Goal: Check status: Check status

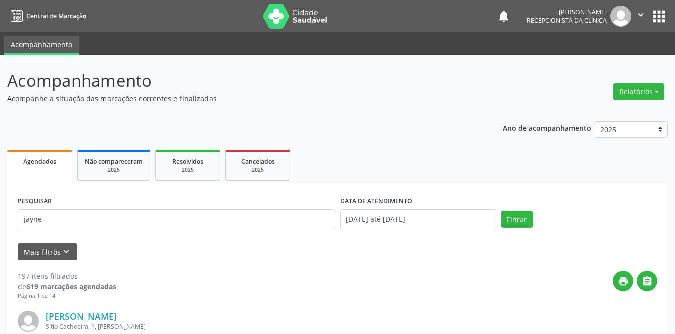
type input "jayne"
click at [501, 211] on button "Filtrar" at bounding box center [517, 219] width 32 height 17
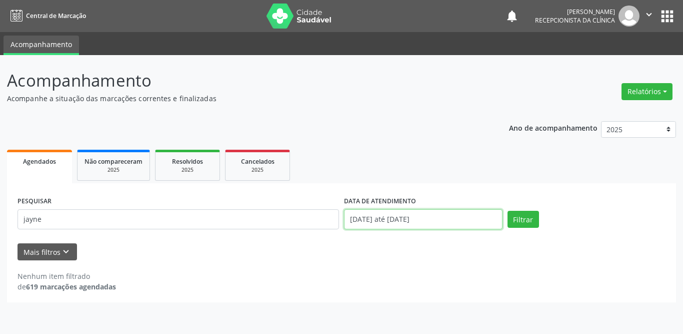
click at [377, 219] on input "[DATE] até [DATE]" at bounding box center [423, 219] width 159 height 20
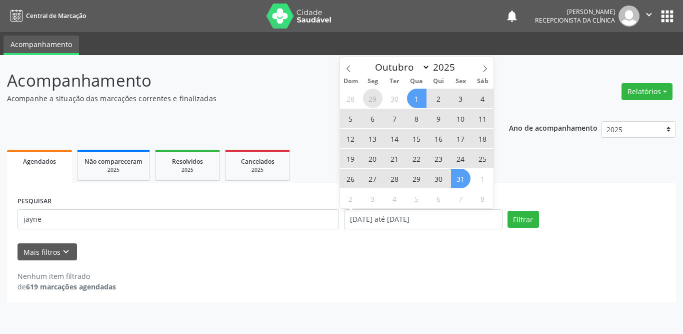
click at [373, 97] on span "29" at bounding box center [373, 99] width 20 height 20
type input "[DATE]"
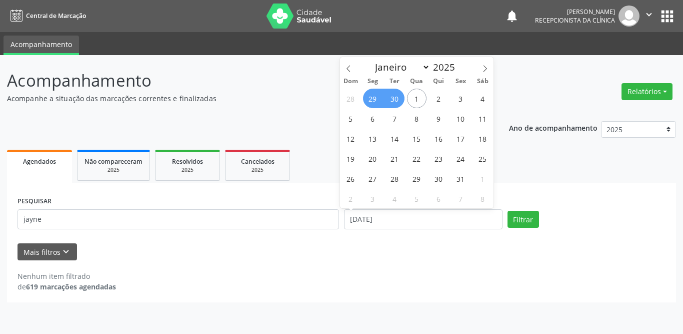
click at [399, 100] on span "30" at bounding box center [395, 99] width 20 height 20
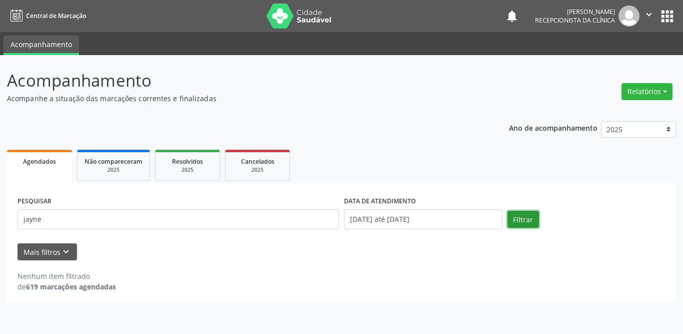
click at [525, 213] on button "Filtrar" at bounding box center [524, 219] width 32 height 17
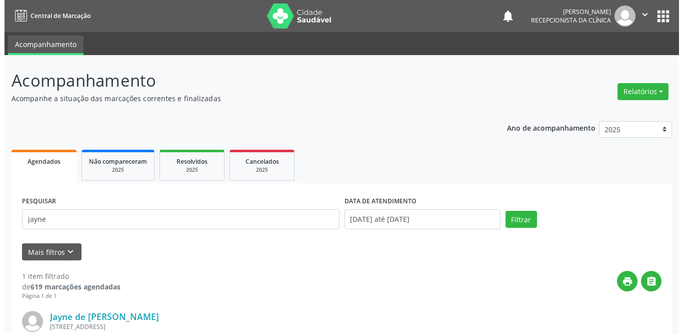
scroll to position [119, 0]
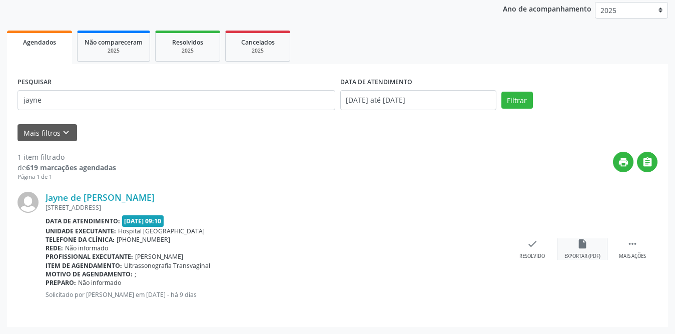
click at [580, 247] on icon "insert_drive_file" at bounding box center [582, 243] width 11 height 11
click at [528, 245] on icon "check" at bounding box center [532, 243] width 11 height 11
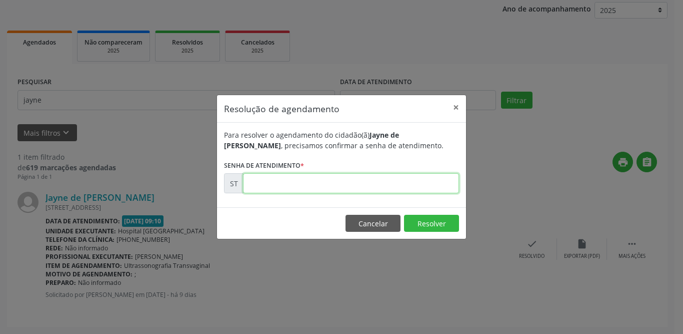
click at [307, 185] on input "text" at bounding box center [351, 183] width 216 height 20
type input "00023112"
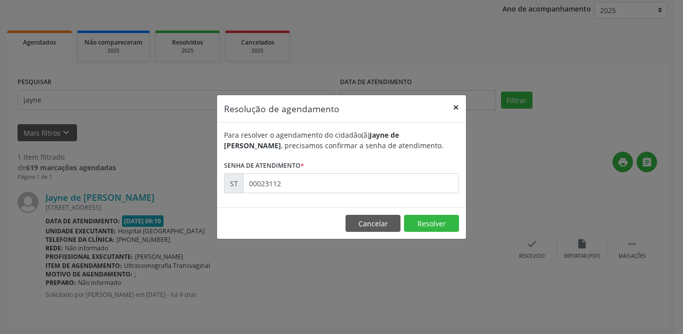
click at [452, 111] on button "×" at bounding box center [456, 107] width 20 height 25
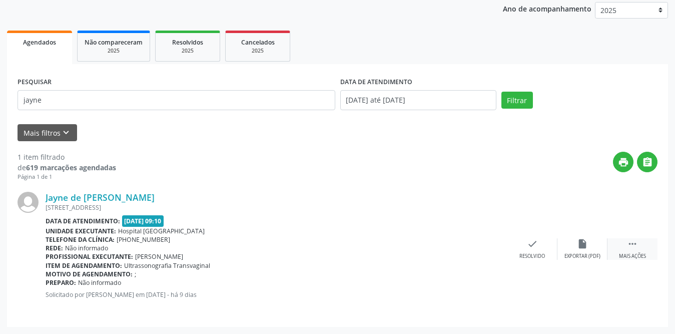
click at [628, 241] on icon "" at bounding box center [632, 243] width 11 height 11
click at [478, 242] on icon "print" at bounding box center [482, 243] width 11 height 11
click at [371, 253] on div "Resolvido" at bounding box center [382, 256] width 26 height 7
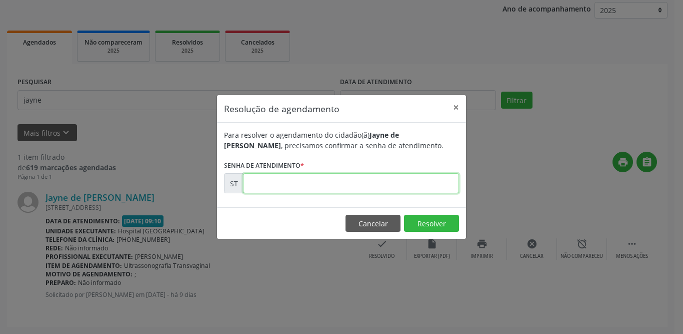
click at [343, 182] on input "text" at bounding box center [351, 183] width 216 height 20
type input "00023112"
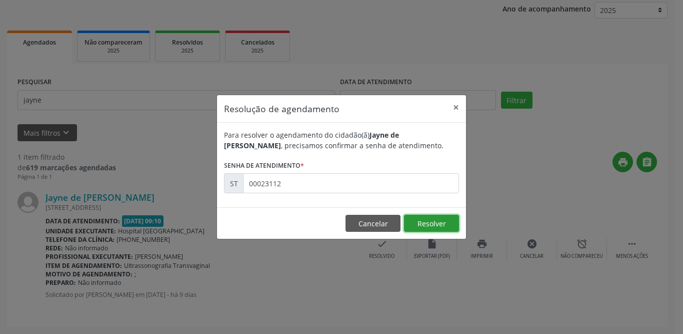
click at [441, 217] on button "Resolver" at bounding box center [431, 223] width 55 height 17
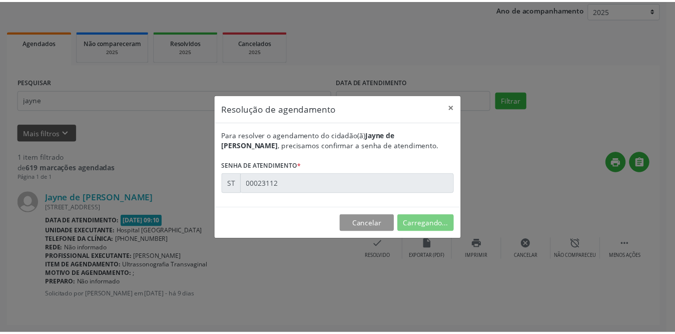
scroll to position [0, 0]
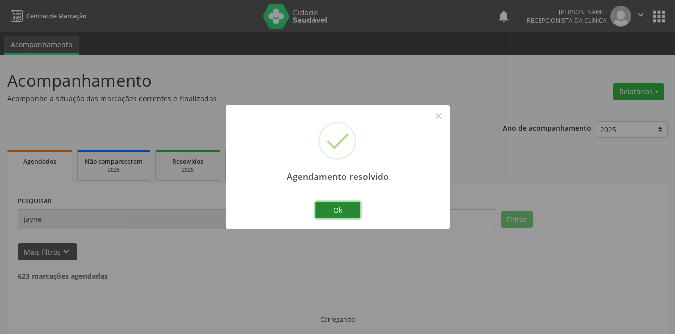
click at [336, 208] on button "Ok" at bounding box center [337, 210] width 45 height 17
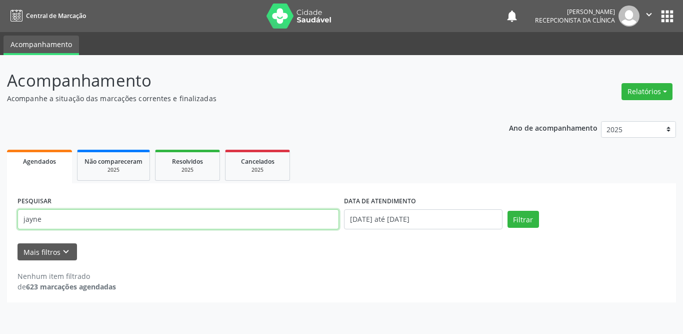
drag, startPoint x: 107, startPoint y: 217, endPoint x: 6, endPoint y: 219, distance: 101.1
click at [6, 219] on div "Acompanhamento Acompanhe a situação das marcações correntes e finalizadas Relat…" at bounding box center [341, 194] width 683 height 279
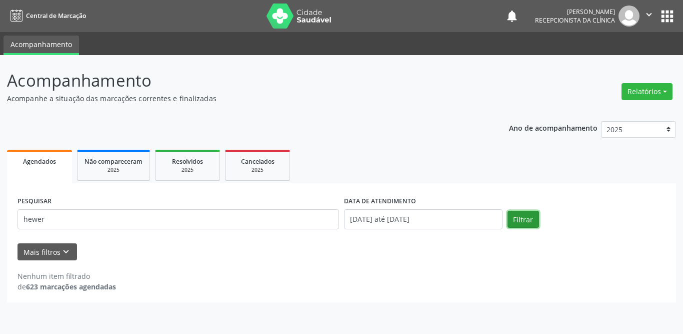
click at [529, 220] on button "Filtrar" at bounding box center [524, 219] width 32 height 17
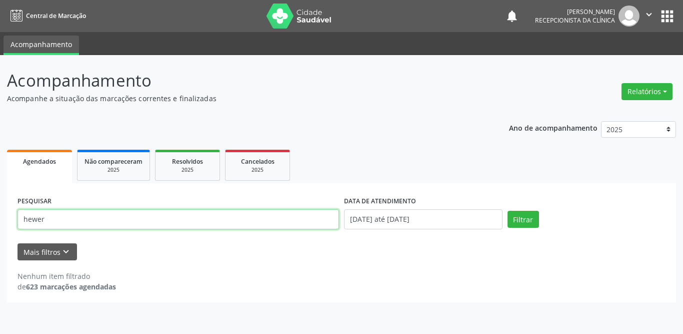
click at [242, 221] on input "hewer" at bounding box center [179, 219] width 322 height 20
type input "h"
type input "[PERSON_NAME] ro"
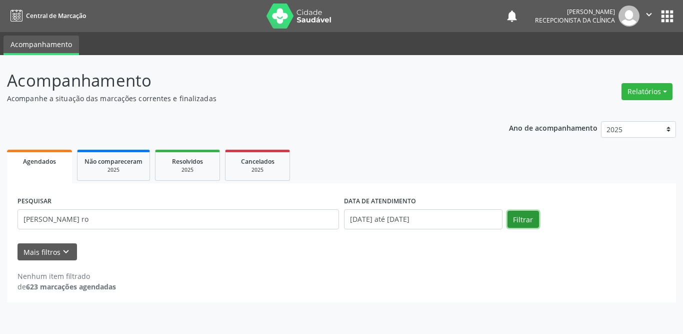
click at [521, 217] on button "Filtrar" at bounding box center [524, 219] width 32 height 17
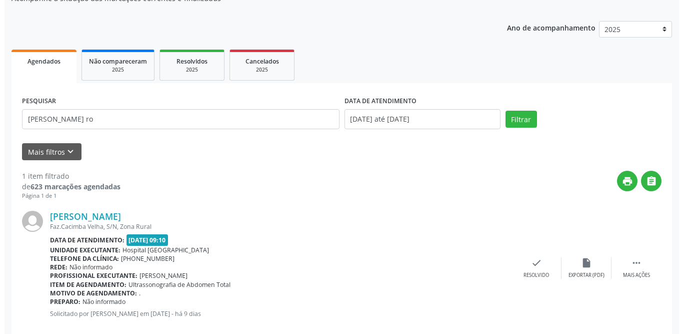
scroll to position [119, 0]
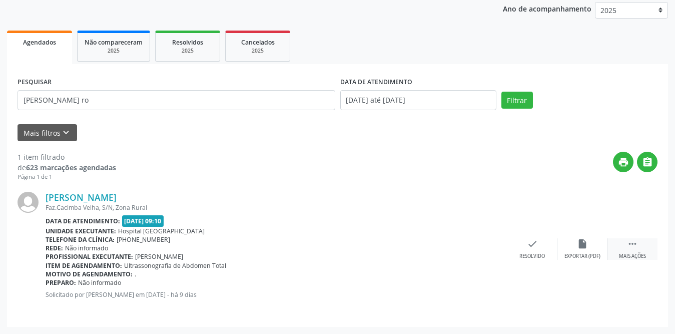
click at [626, 243] on div " Mais ações" at bounding box center [632, 249] width 50 height 22
click at [472, 247] on div "print Imprimir" at bounding box center [482, 249] width 50 height 22
click at [380, 253] on div "Resolvido" at bounding box center [382, 256] width 26 height 7
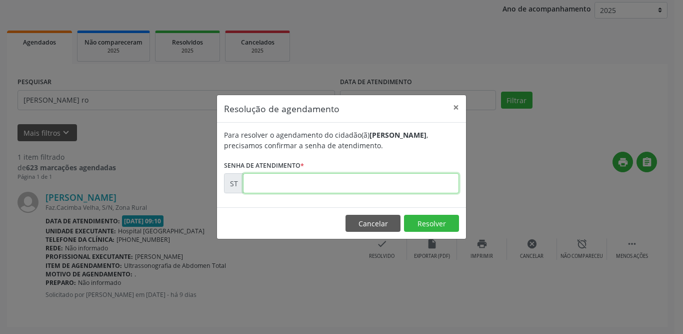
click at [269, 185] on input "text" at bounding box center [351, 183] width 216 height 20
type input "00023074"
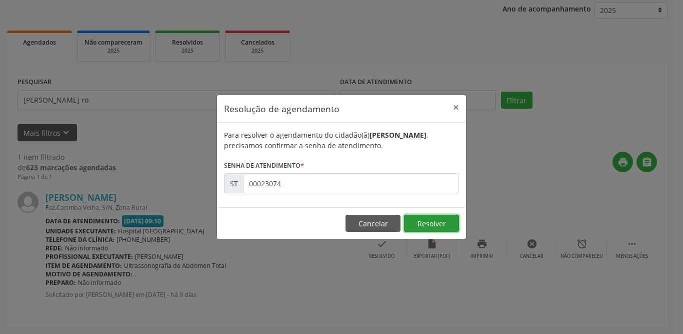
click at [441, 225] on button "Resolver" at bounding box center [431, 223] width 55 height 17
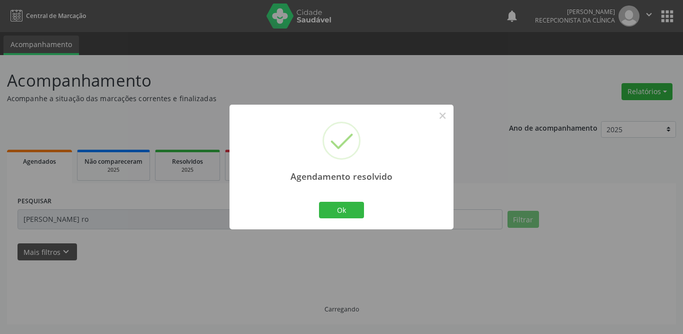
scroll to position [0, 0]
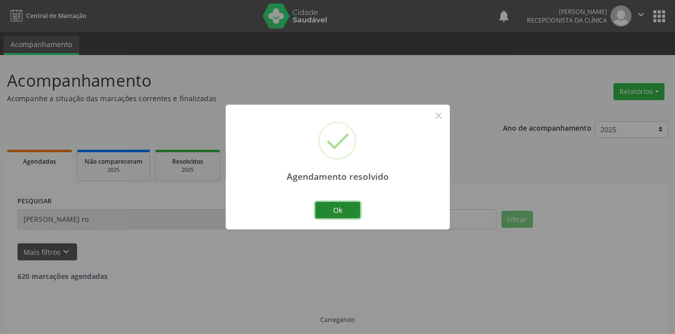
click at [342, 210] on button "Ok" at bounding box center [337, 210] width 45 height 17
